Goal: Share content: Share content

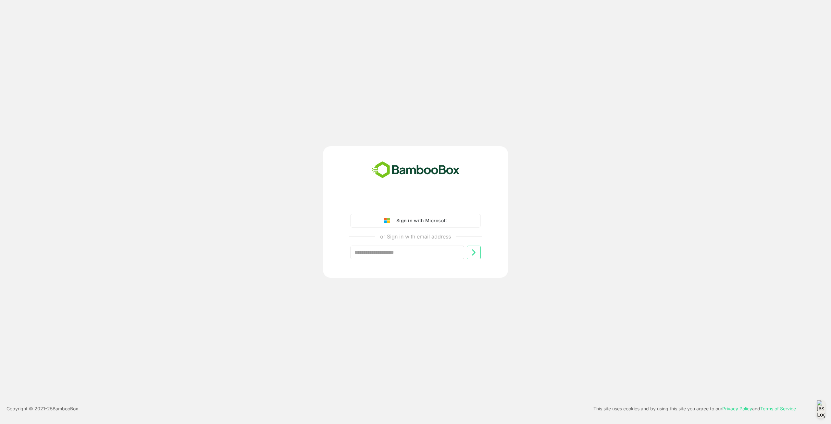
click at [436, 224] on div "Sign in with Microsoft" at bounding box center [420, 220] width 54 height 8
click at [435, 219] on div "Sign in with Microsoft" at bounding box center [420, 220] width 54 height 8
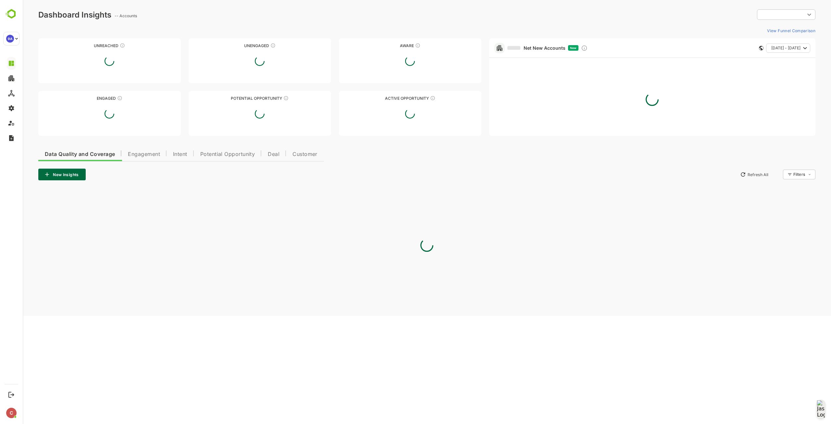
type input "**********"
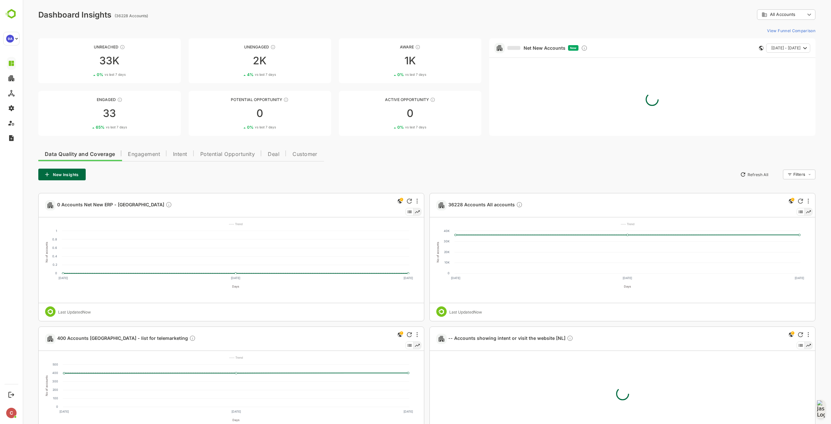
click at [156, 159] on button "Engagement" at bounding box center [143, 153] width 45 height 16
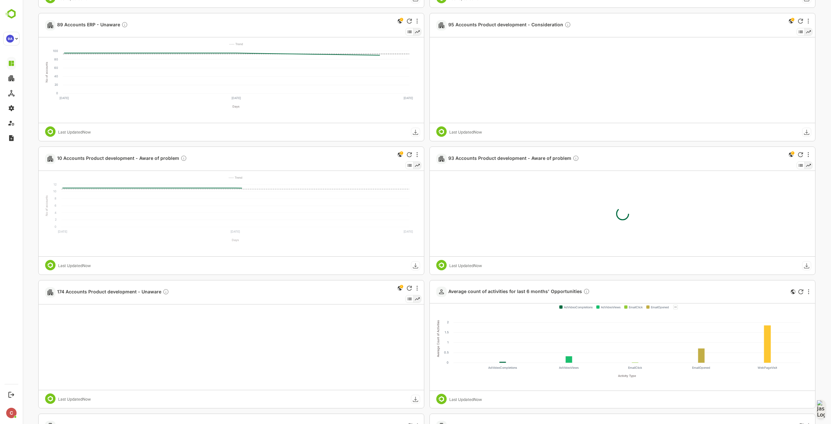
scroll to position [714, 0]
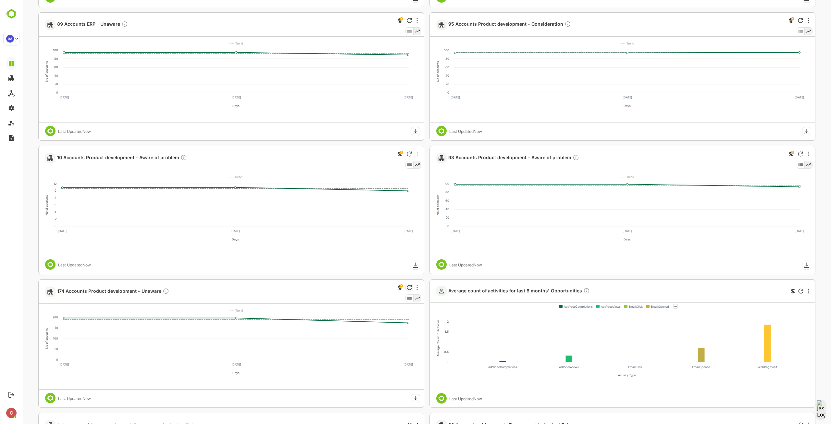
click at [413, 287] on div at bounding box center [409, 287] width 8 height 8
click at [417, 287] on icon "More" at bounding box center [417, 287] width 1 height 5
click at [401, 310] on li "Edit" at bounding box center [398, 310] width 44 height 12
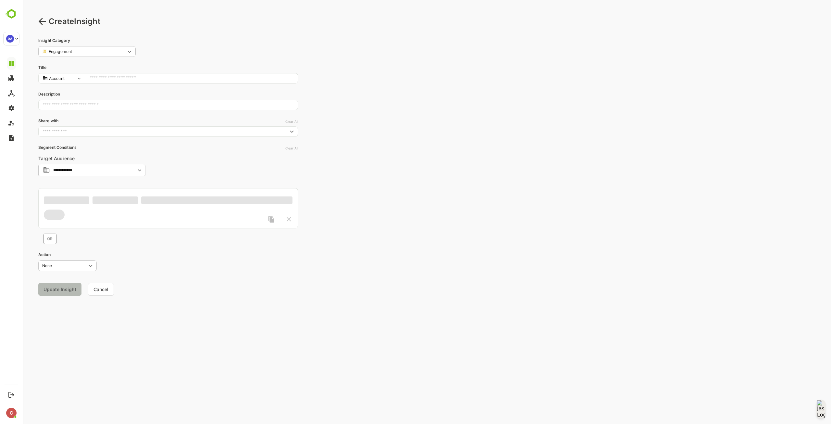
scroll to position [0, 0]
click at [137, 132] on input "text" at bounding box center [162, 131] width 245 height 6
type input "**********"
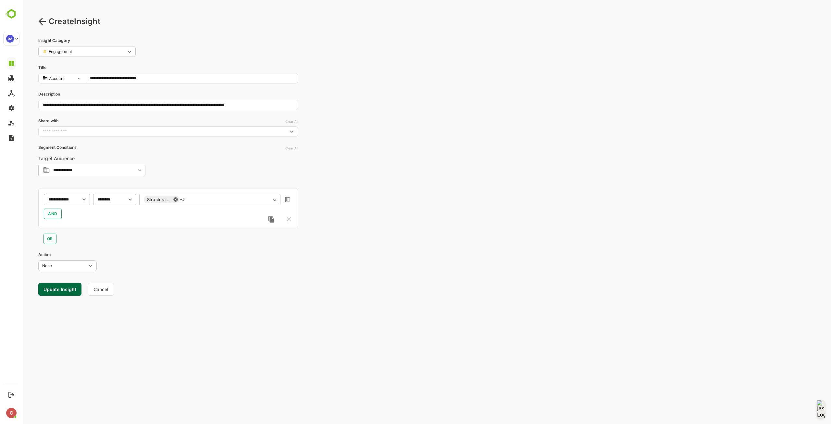
click at [376, 127] on div "**********" at bounding box center [427, 212] width 808 height 424
click at [46, 24] on div "Create Insight" at bounding box center [426, 22] width 777 height 12
click at [45, 24] on icon at bounding box center [42, 22] width 8 height 8
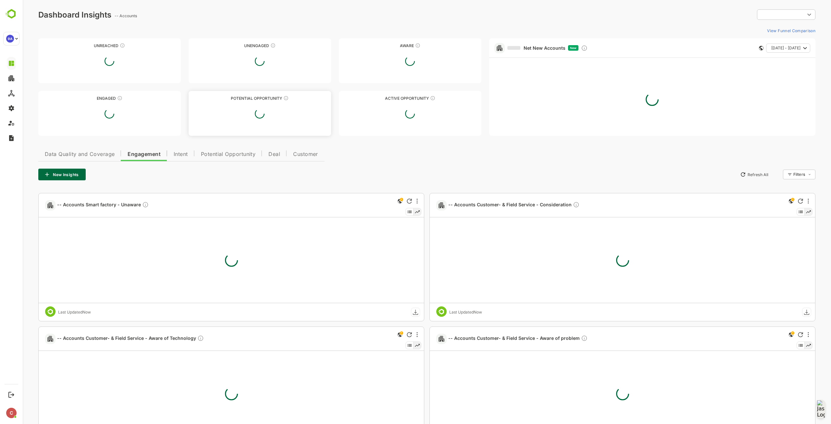
type input "**********"
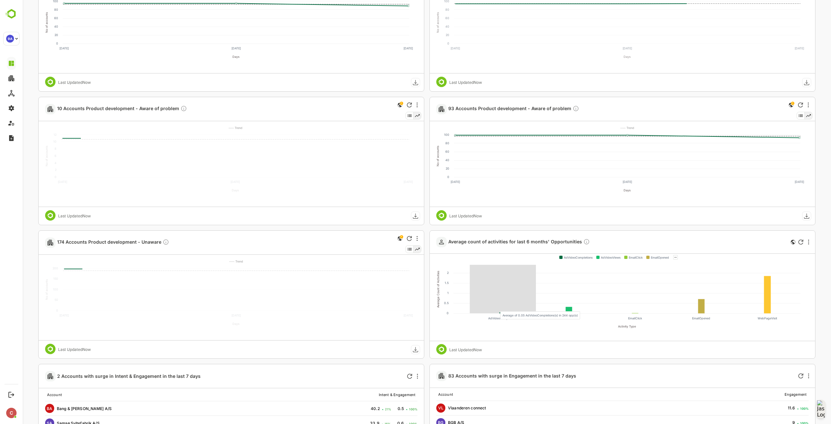
scroll to position [761, 0]
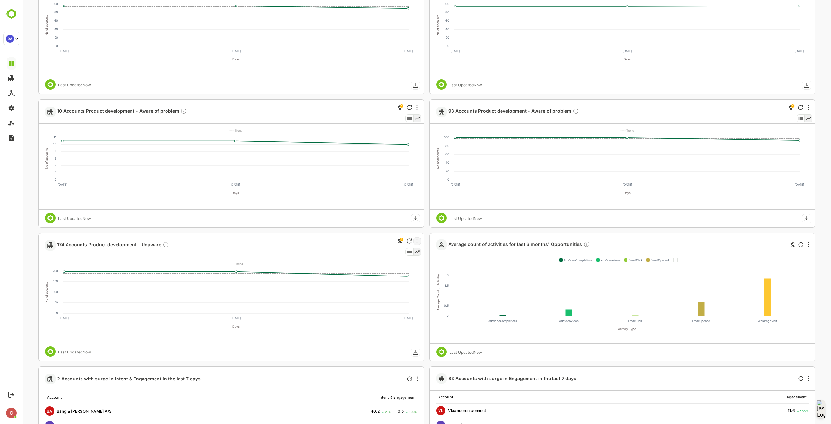
click at [419, 239] on div at bounding box center [417, 241] width 8 height 8
click at [391, 298] on li "Share" at bounding box center [398, 301] width 44 height 11
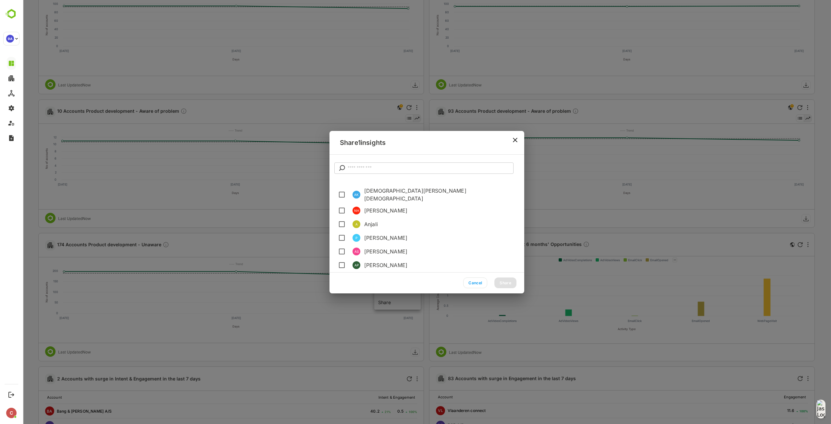
scroll to position [432, 0]
click at [519, 137] on button "close" at bounding box center [515, 139] width 13 height 13
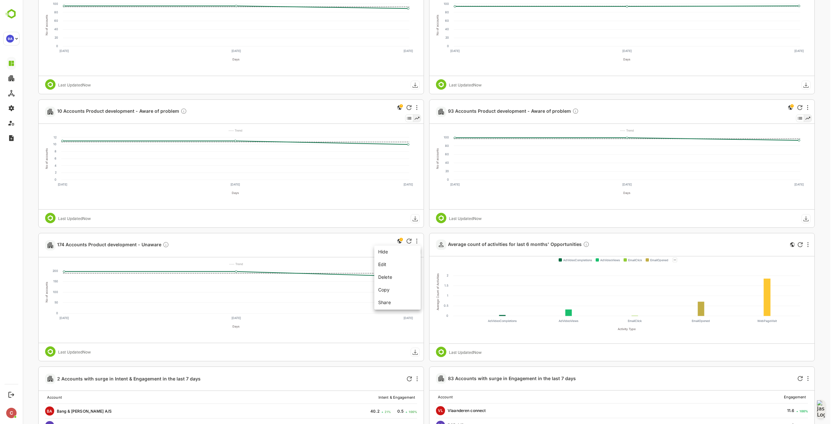
click at [807, 106] on div at bounding box center [427, 212] width 808 height 424
click at [808, 107] on icon "More" at bounding box center [808, 107] width 1 height 5
click at [787, 167] on li "Share" at bounding box center [788, 168] width 44 height 11
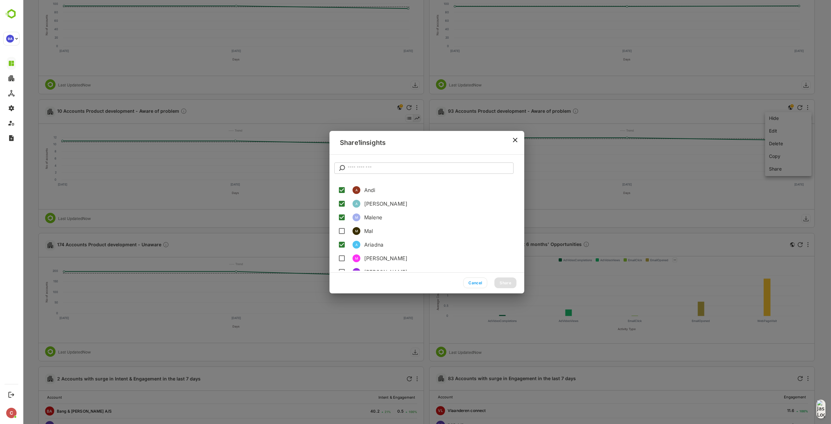
scroll to position [227, 0]
click at [518, 136] on icon "close" at bounding box center [515, 140] width 8 height 8
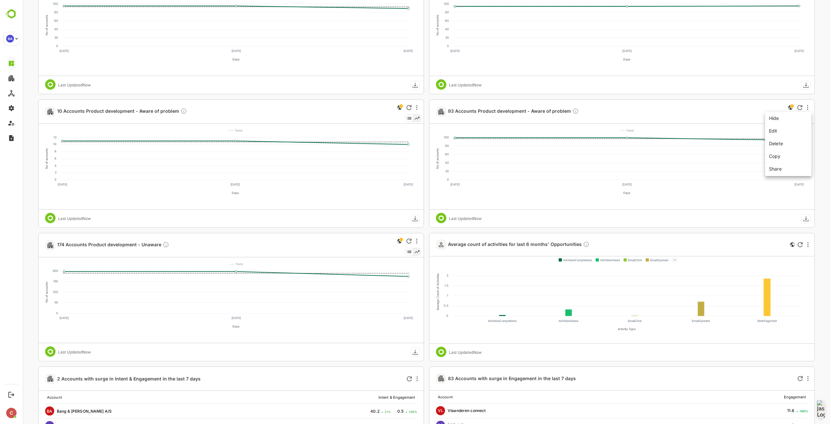
click at [418, 107] on div at bounding box center [427, 212] width 808 height 424
click at [417, 106] on icon "More" at bounding box center [416, 107] width 1 height 5
click at [390, 165] on li "Share" at bounding box center [398, 168] width 44 height 11
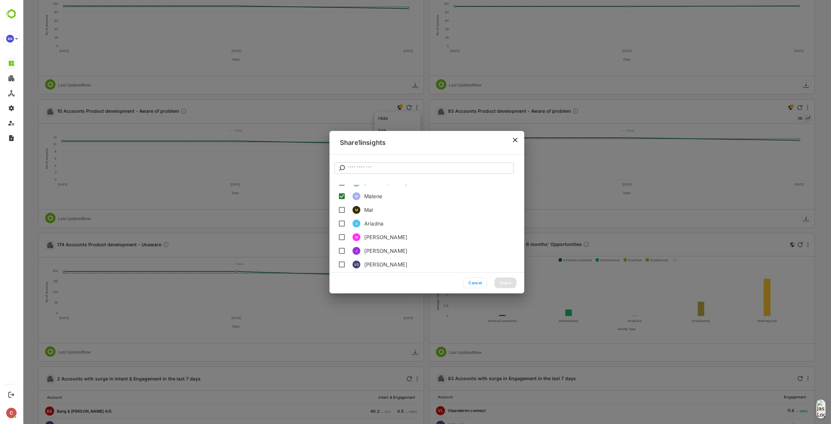
scroll to position [260, 0]
click at [379, 192] on span "Ariadna" at bounding box center [441, 191] width 155 height 8
click at [503, 287] on button "Share" at bounding box center [505, 282] width 22 height 11
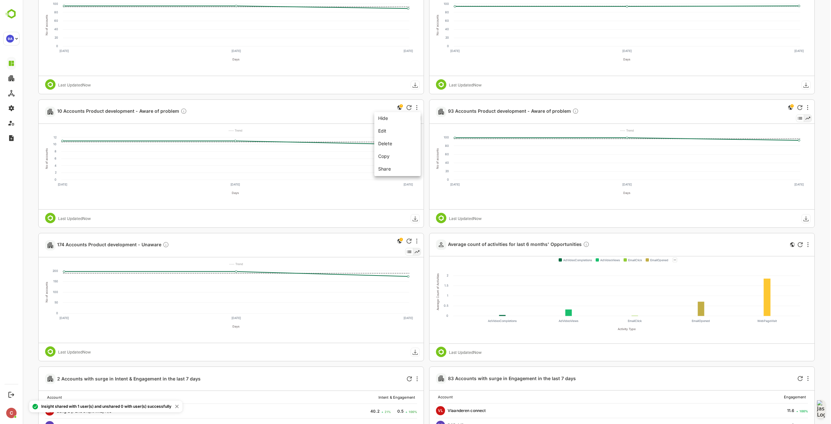
click at [807, 107] on div at bounding box center [427, 212] width 808 height 424
click at [808, 109] on icon "More" at bounding box center [808, 107] width 1 height 5
click at [782, 167] on li "Share" at bounding box center [788, 168] width 44 height 11
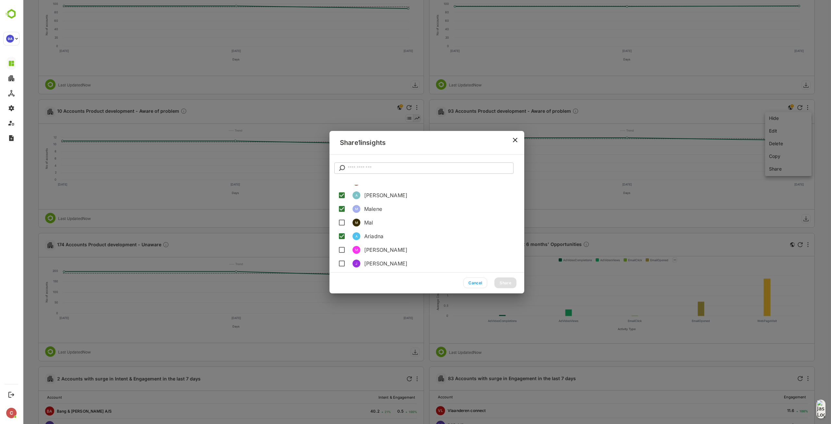
scroll to position [205, 0]
click at [512, 143] on icon "close" at bounding box center [515, 140] width 8 height 8
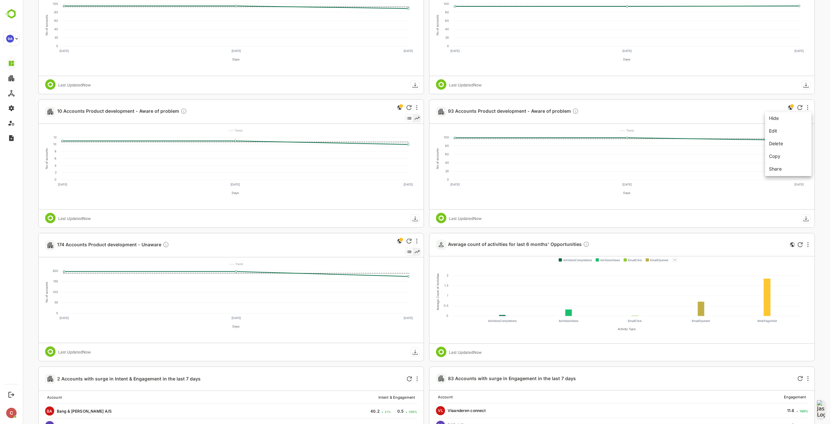
click at [766, 45] on div at bounding box center [427, 212] width 808 height 424
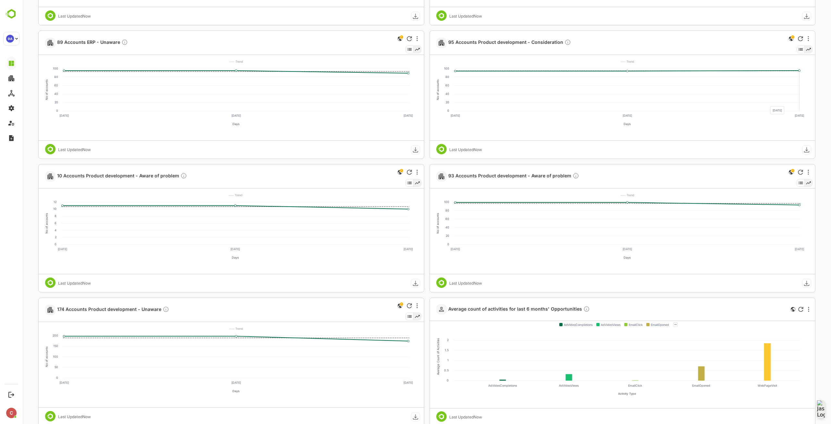
scroll to position [696, 0]
click at [807, 42] on div at bounding box center [808, 39] width 8 height 8
click at [781, 100] on li "Share" at bounding box center [788, 99] width 44 height 11
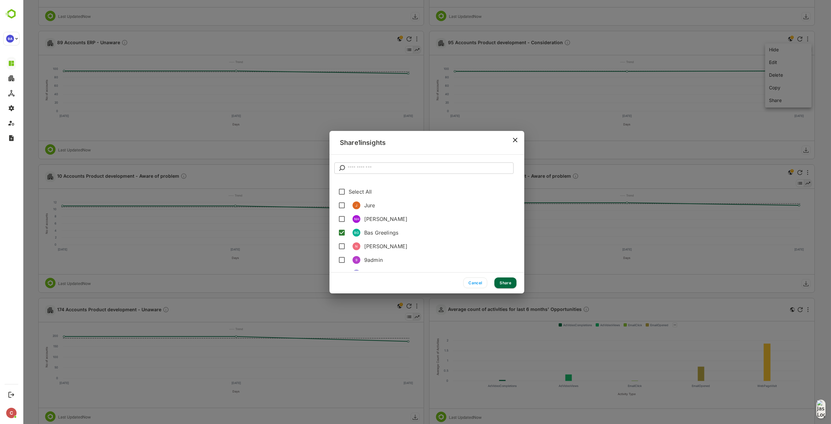
scroll to position [32, 0]
click at [349, 240] on li "RS [PERSON_NAME]" at bounding box center [429, 241] width 191 height 14
click at [357, 209] on div "M" at bounding box center [357, 210] width 8 height 8
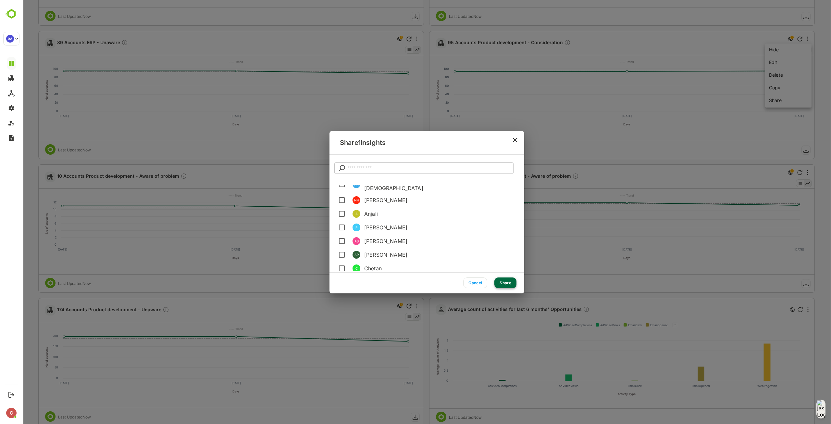
click at [512, 283] on button "Share" at bounding box center [505, 282] width 22 height 11
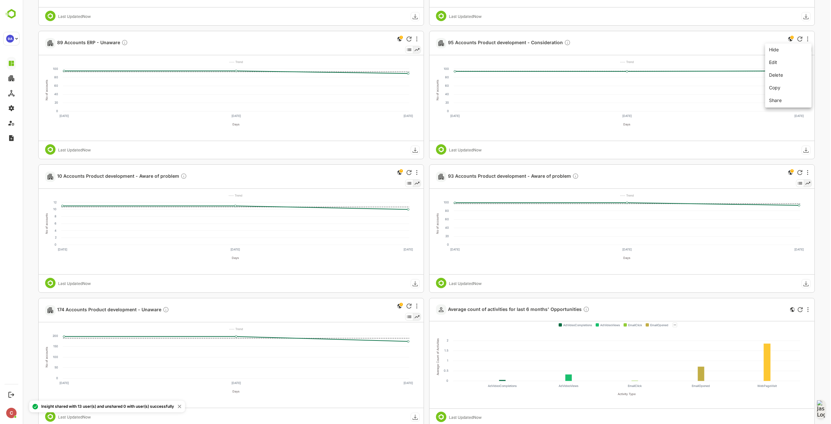
click at [416, 40] on div at bounding box center [427, 212] width 808 height 424
click at [417, 40] on icon "More" at bounding box center [416, 38] width 1 height 5
click at [399, 102] on li "Share" at bounding box center [398, 99] width 44 height 11
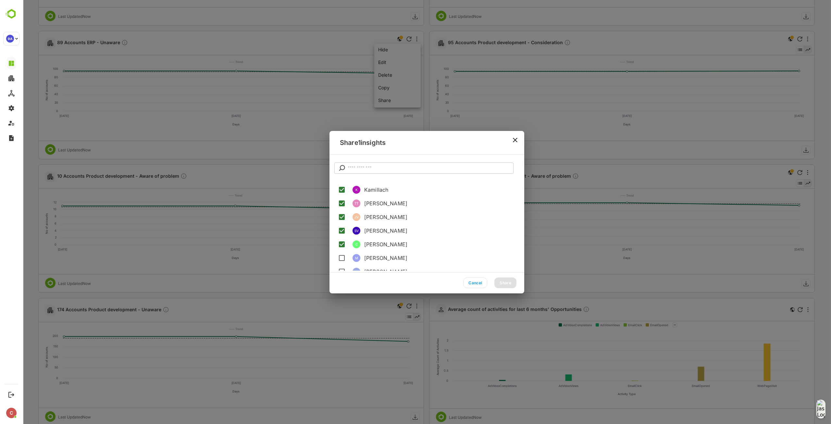
scroll to position [65, 0]
click at [382, 206] on span "[PERSON_NAME]" at bounding box center [441, 208] width 155 height 8
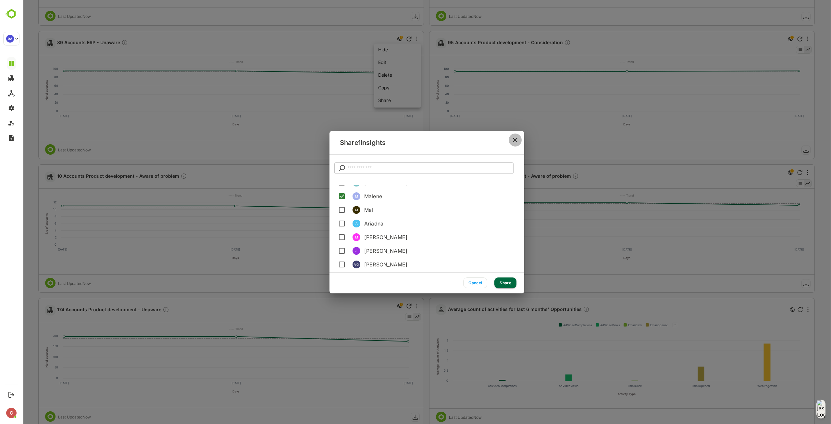
click at [516, 140] on icon "close" at bounding box center [515, 140] width 8 height 8
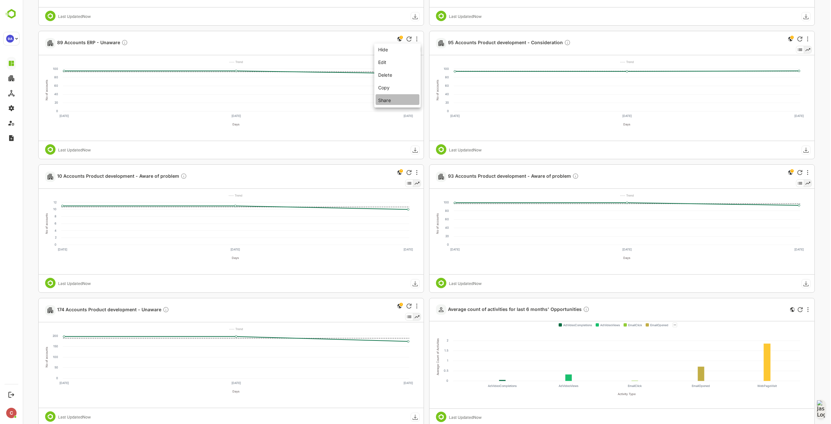
click at [399, 103] on li "Share" at bounding box center [398, 99] width 44 height 11
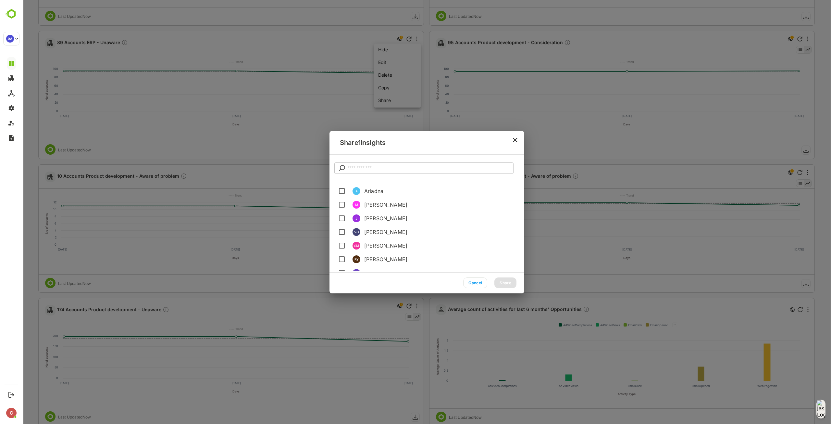
scroll to position [292, 0]
click at [514, 140] on icon "close" at bounding box center [515, 140] width 8 height 8
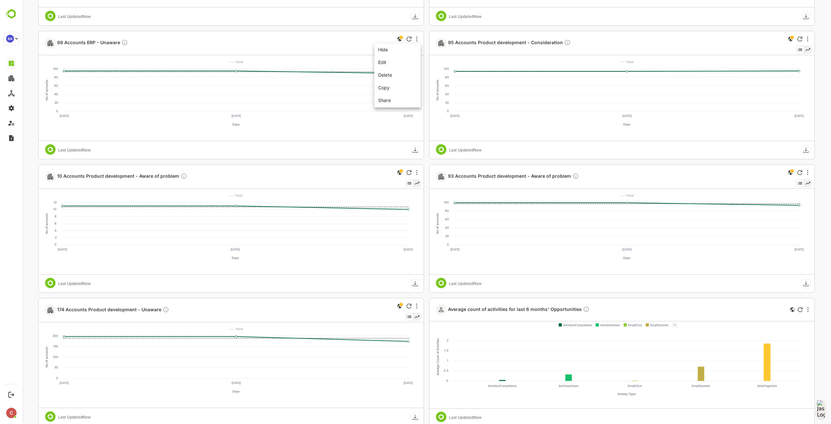
click at [541, 161] on div at bounding box center [427, 212] width 808 height 424
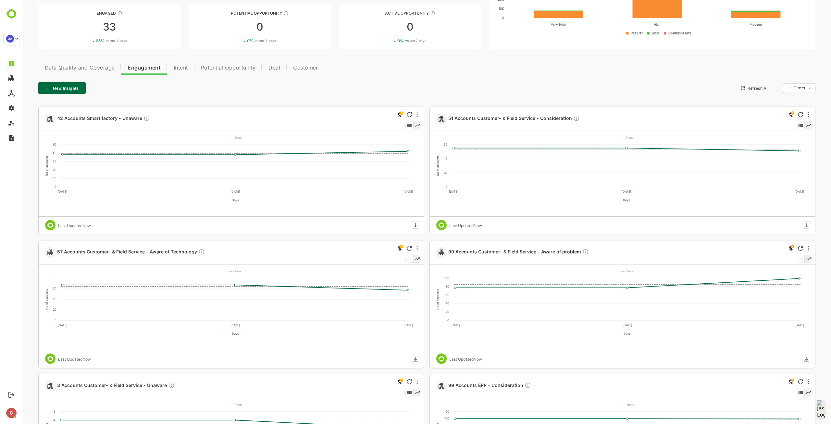
scroll to position [79, 0]
